Goal: Submit feedback/report problem

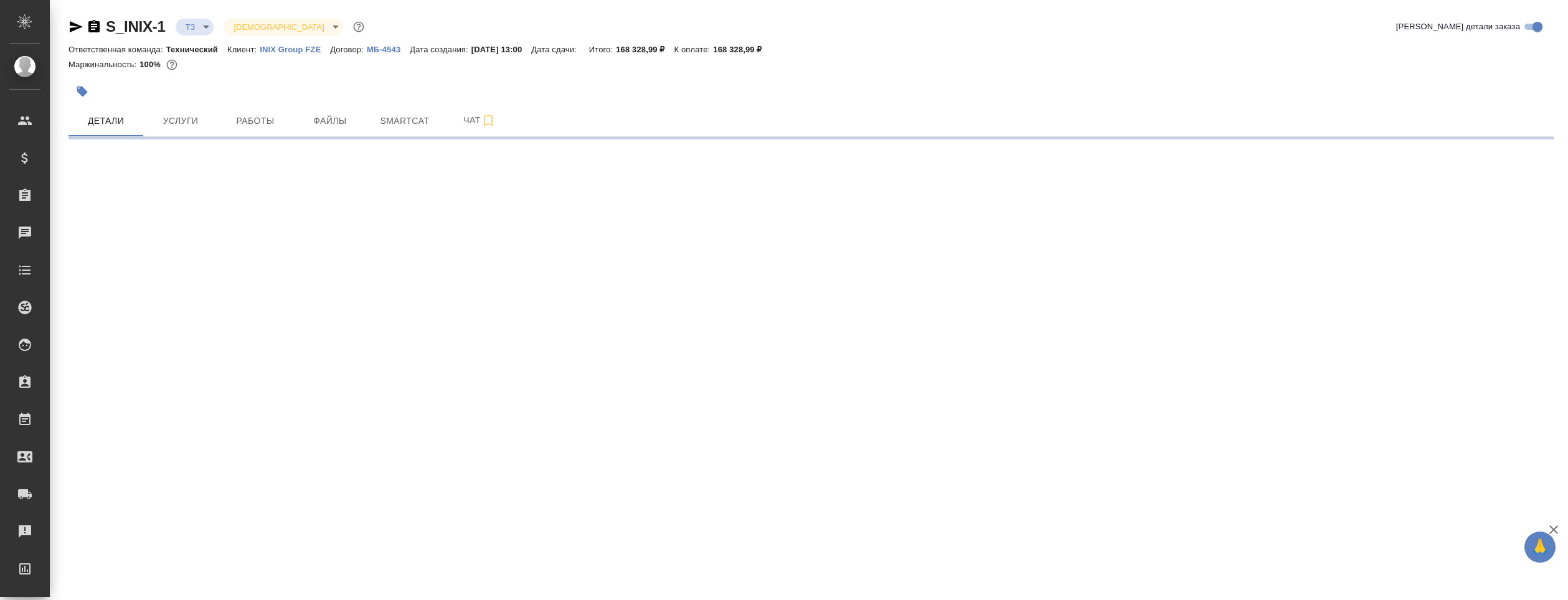
select select "RU"
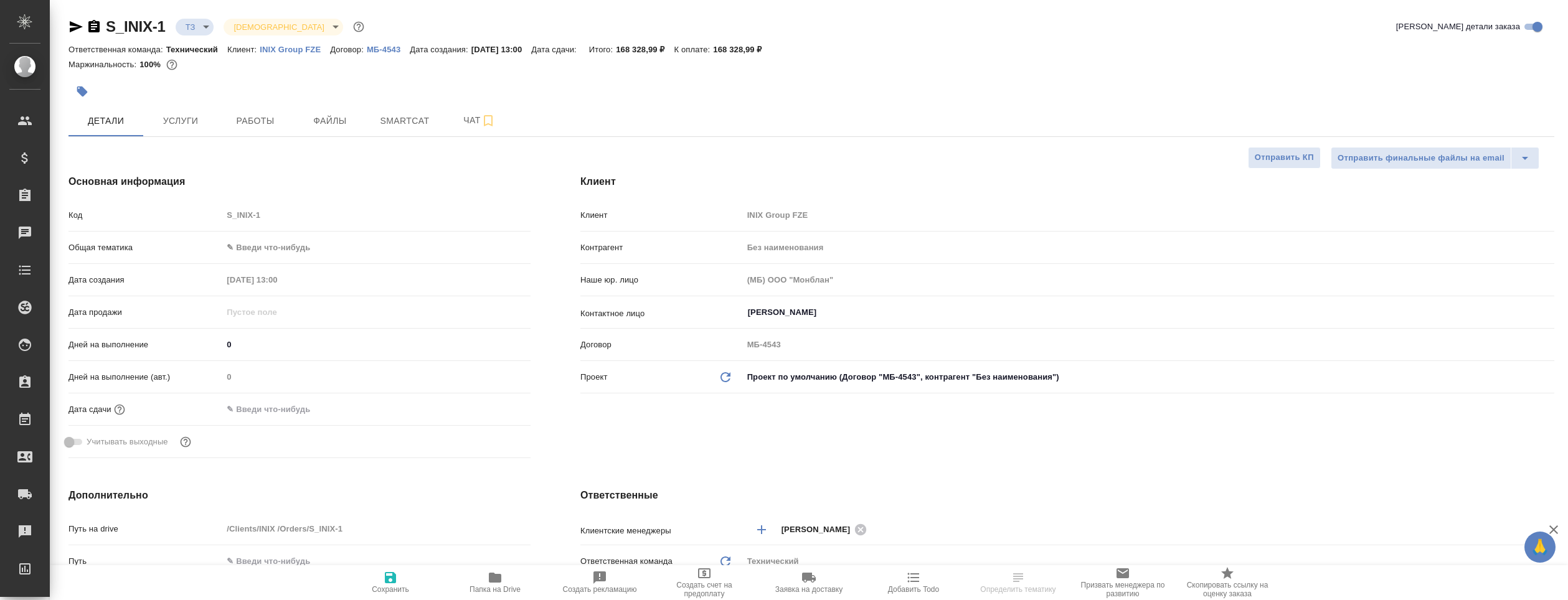
type textarea "x"
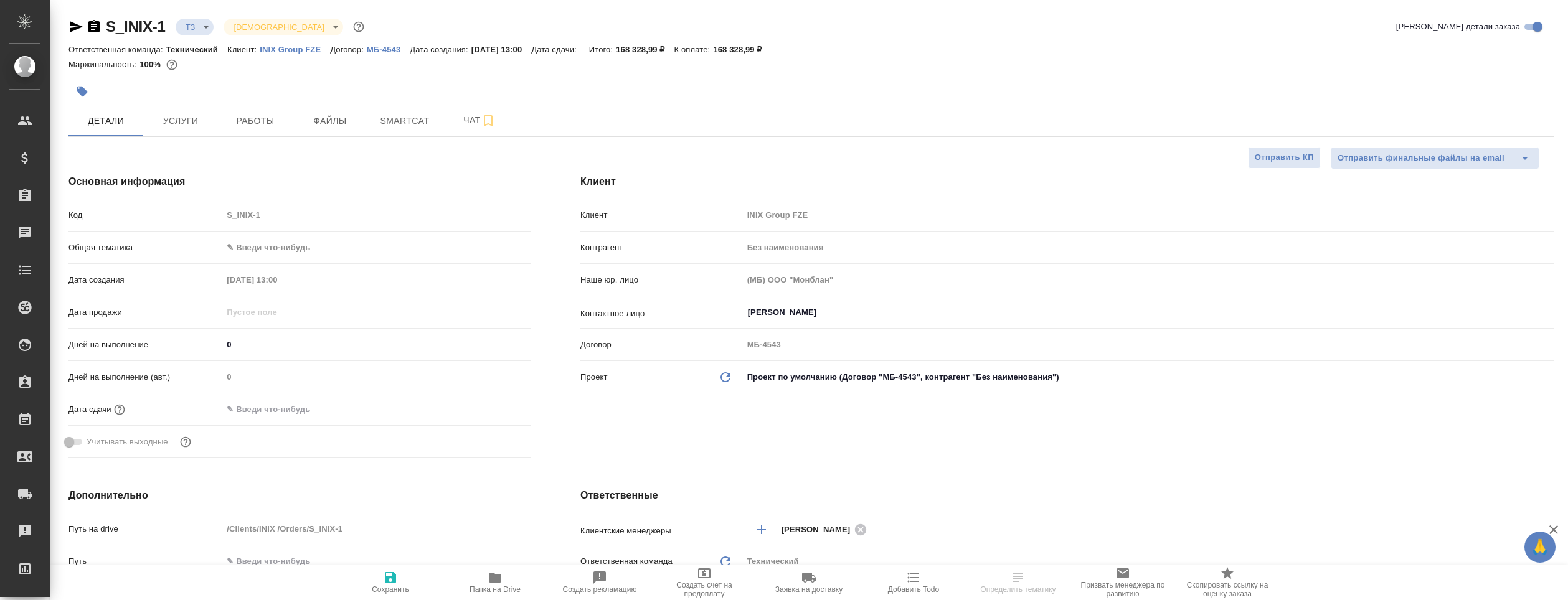
type textarea "x"
click at [498, 577] on icon "button" at bounding box center [495, 577] width 12 height 10
type textarea "x"
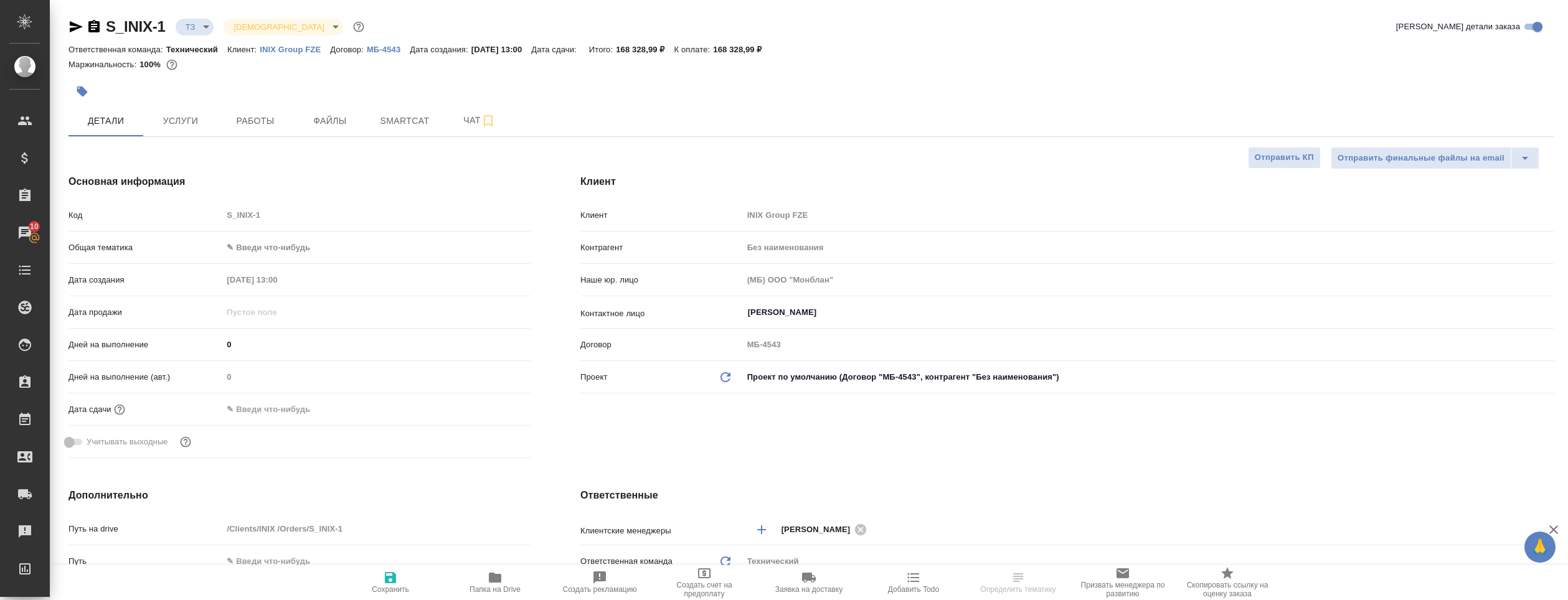
select select "RU"
